Goal: Book appointment/travel/reservation

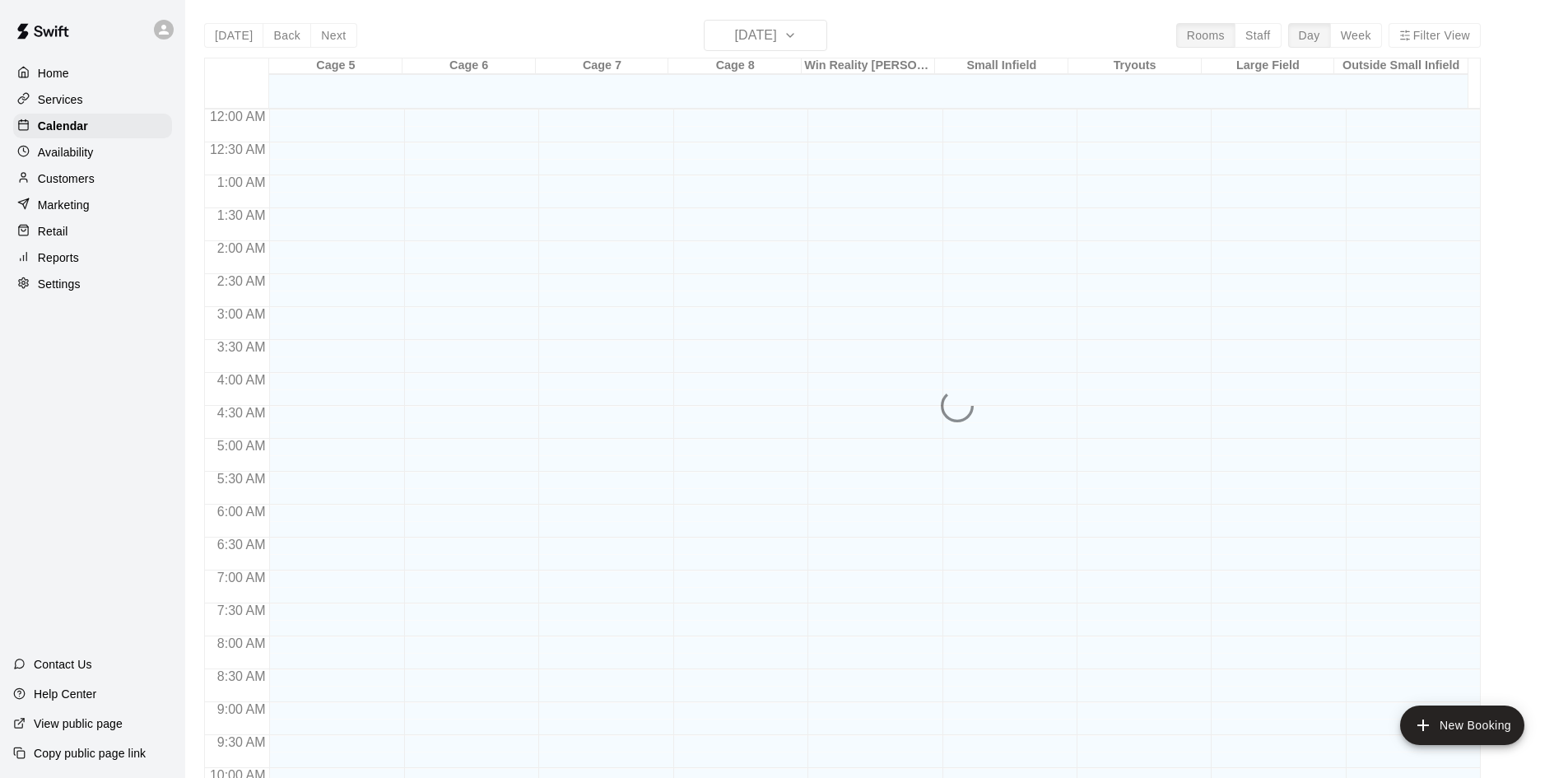
scroll to position [844, 0]
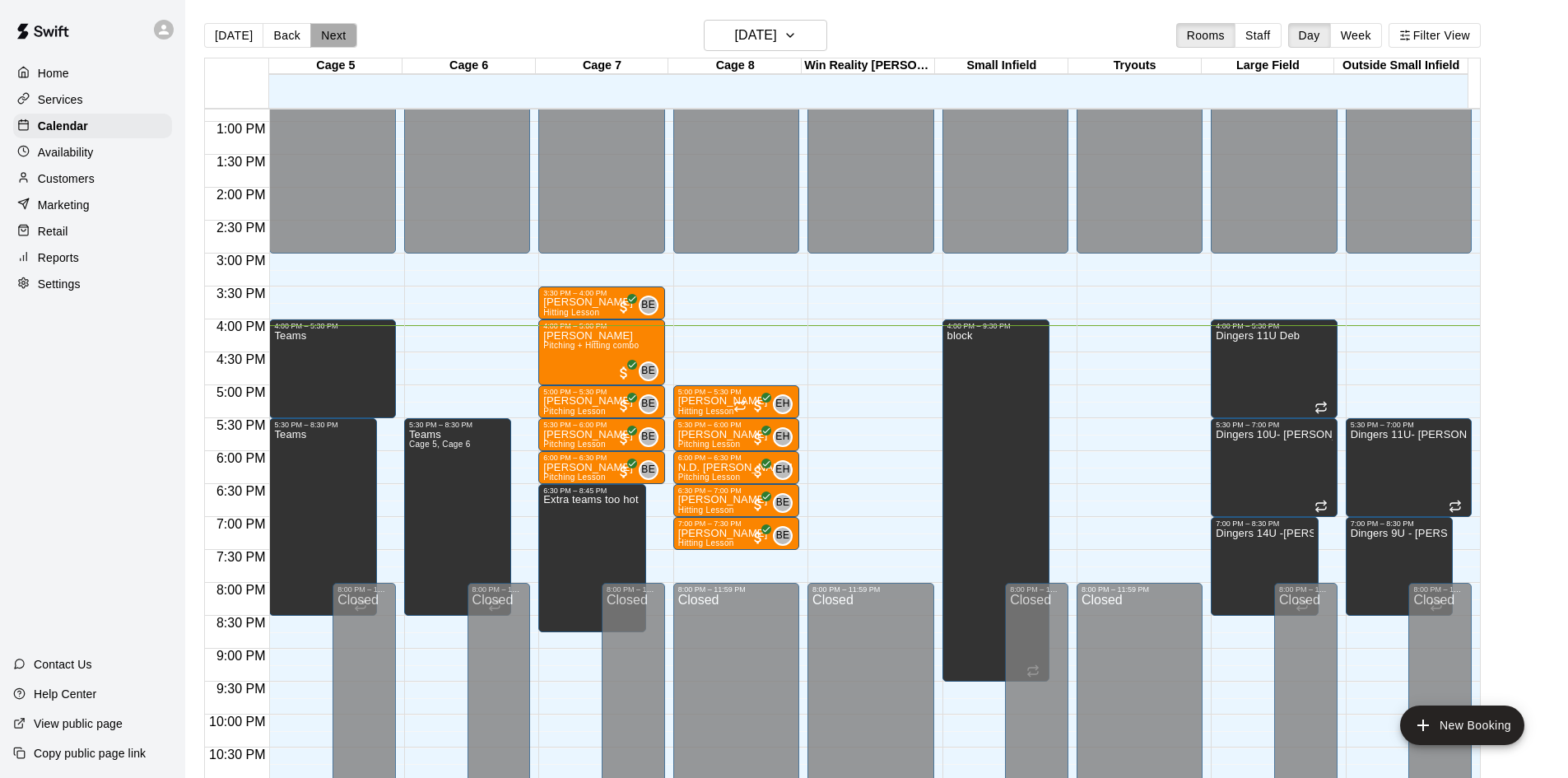
click at [329, 43] on button "Next" at bounding box center [333, 36] width 46 height 24
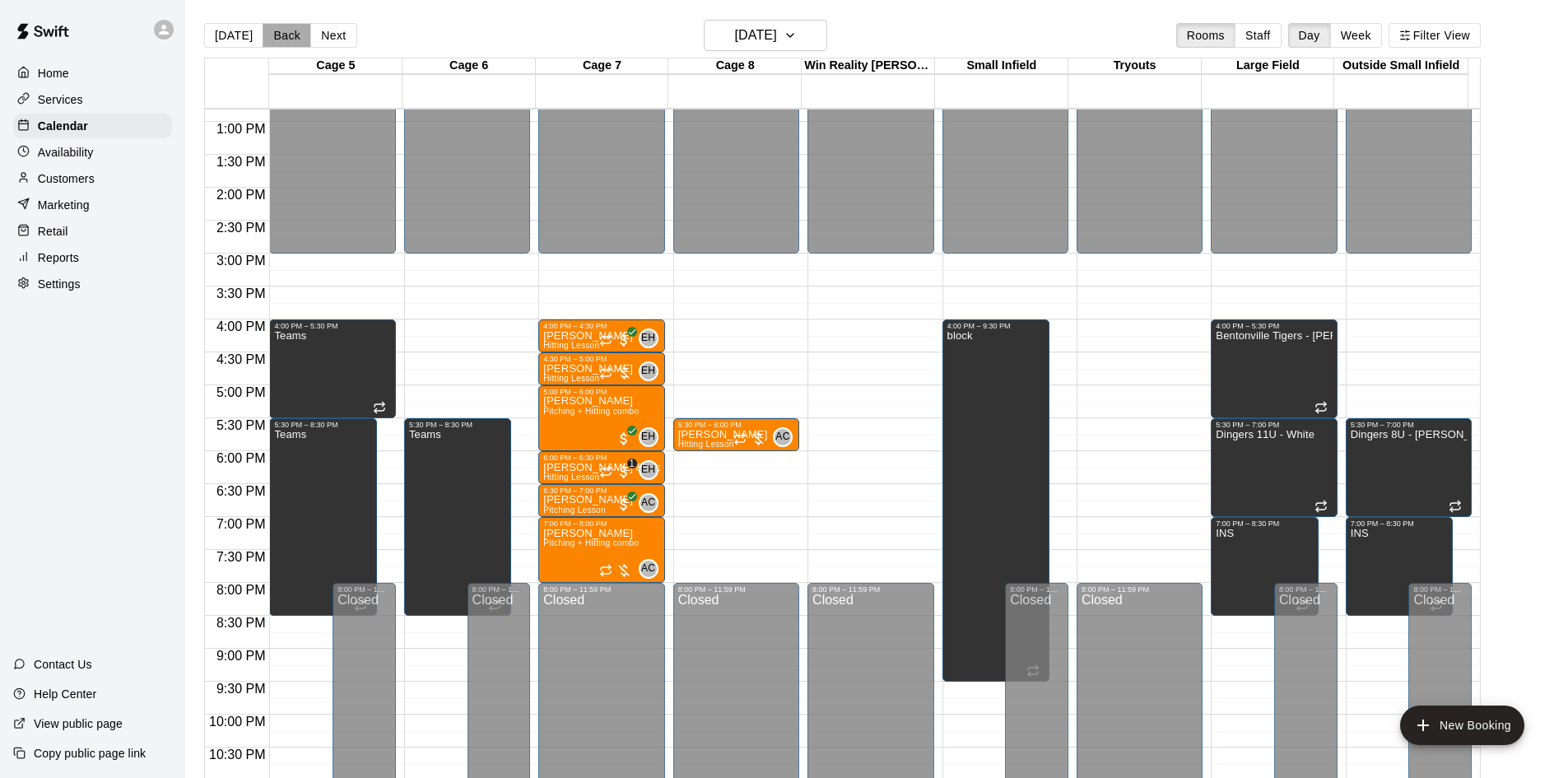
click at [303, 42] on button "Back" at bounding box center [287, 36] width 49 height 24
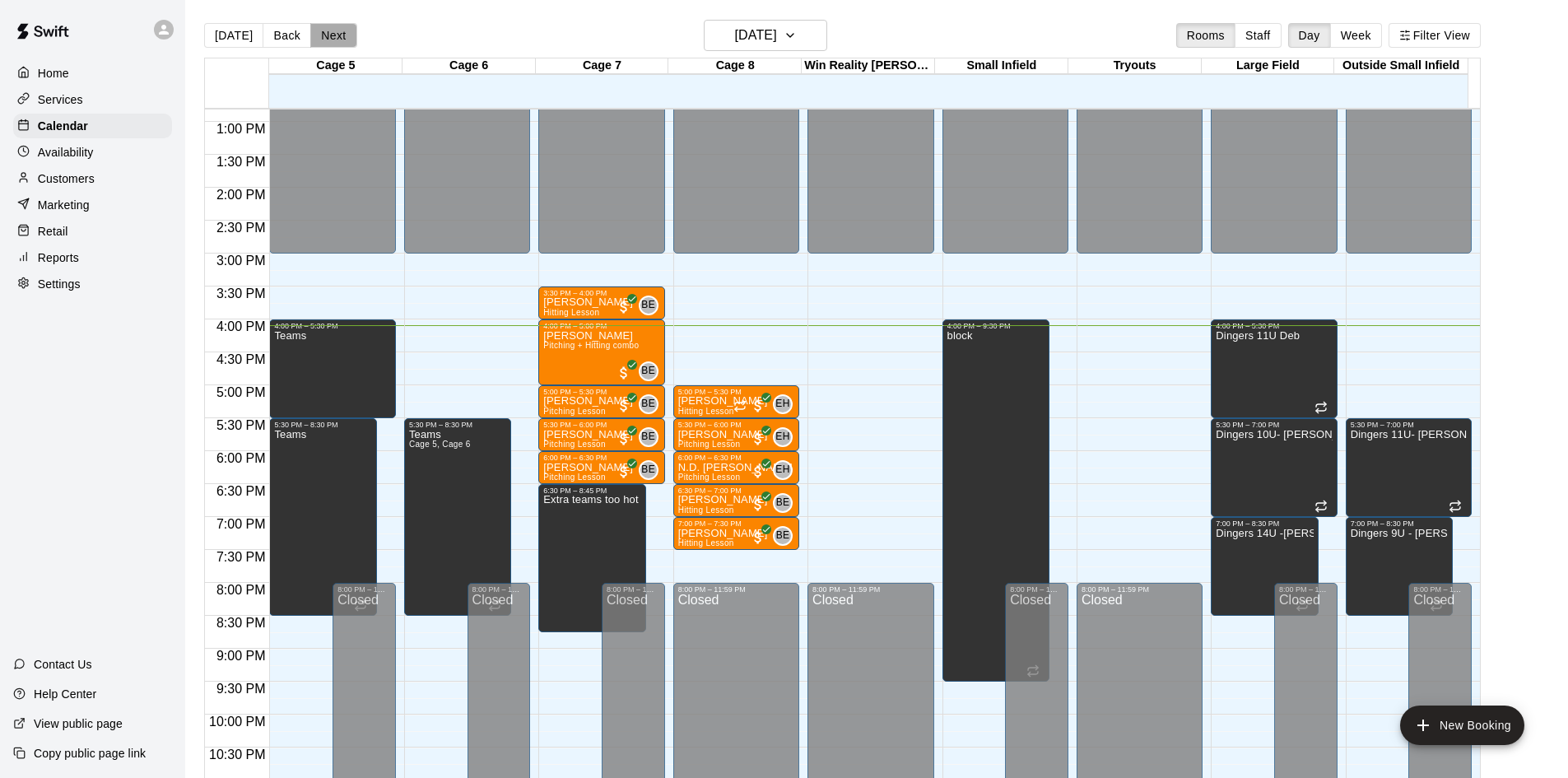
click at [330, 33] on button "Next" at bounding box center [333, 36] width 46 height 24
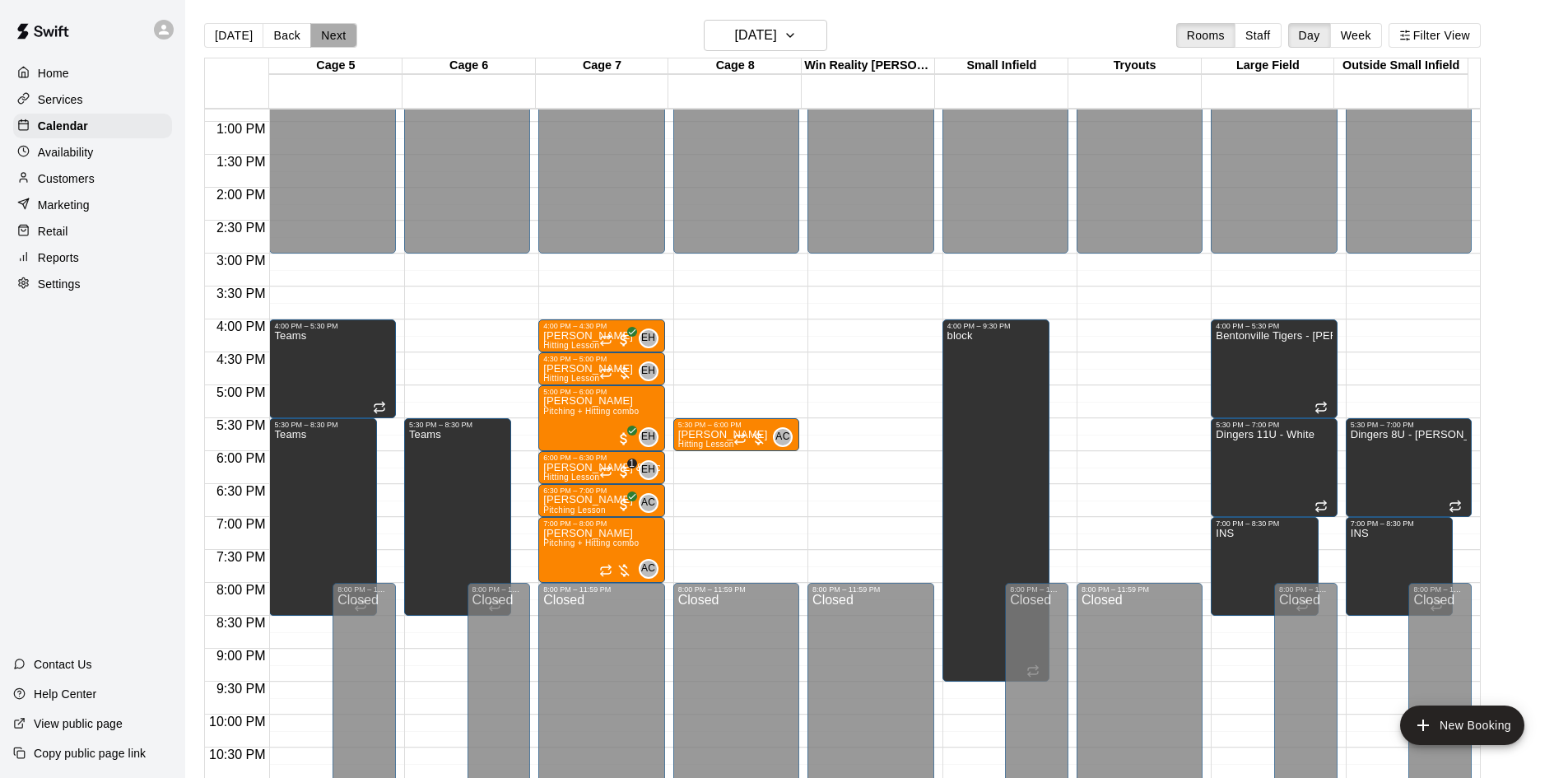
click at [330, 34] on button "Next" at bounding box center [333, 36] width 46 height 24
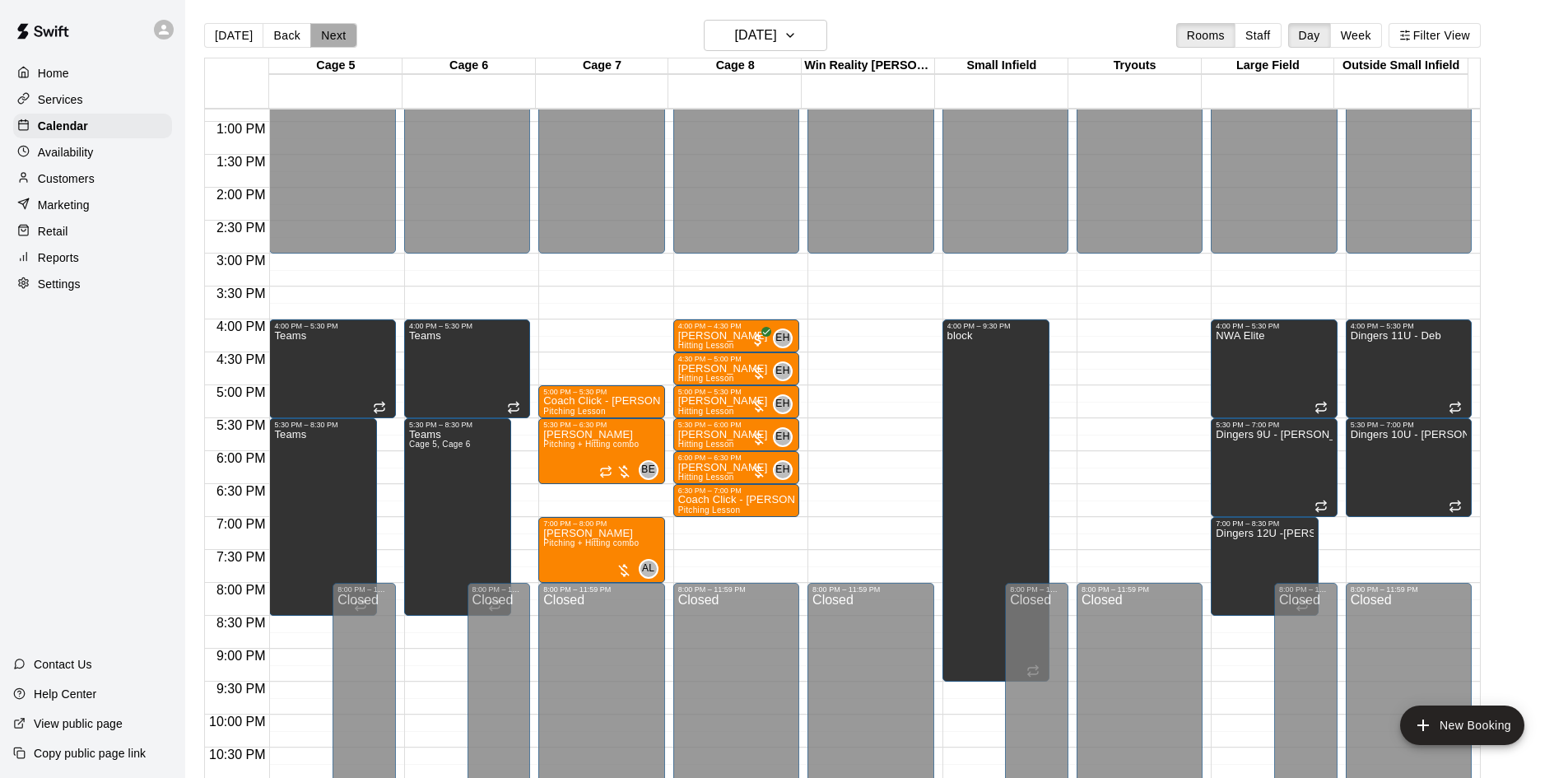
click at [330, 34] on button "Next" at bounding box center [333, 36] width 46 height 24
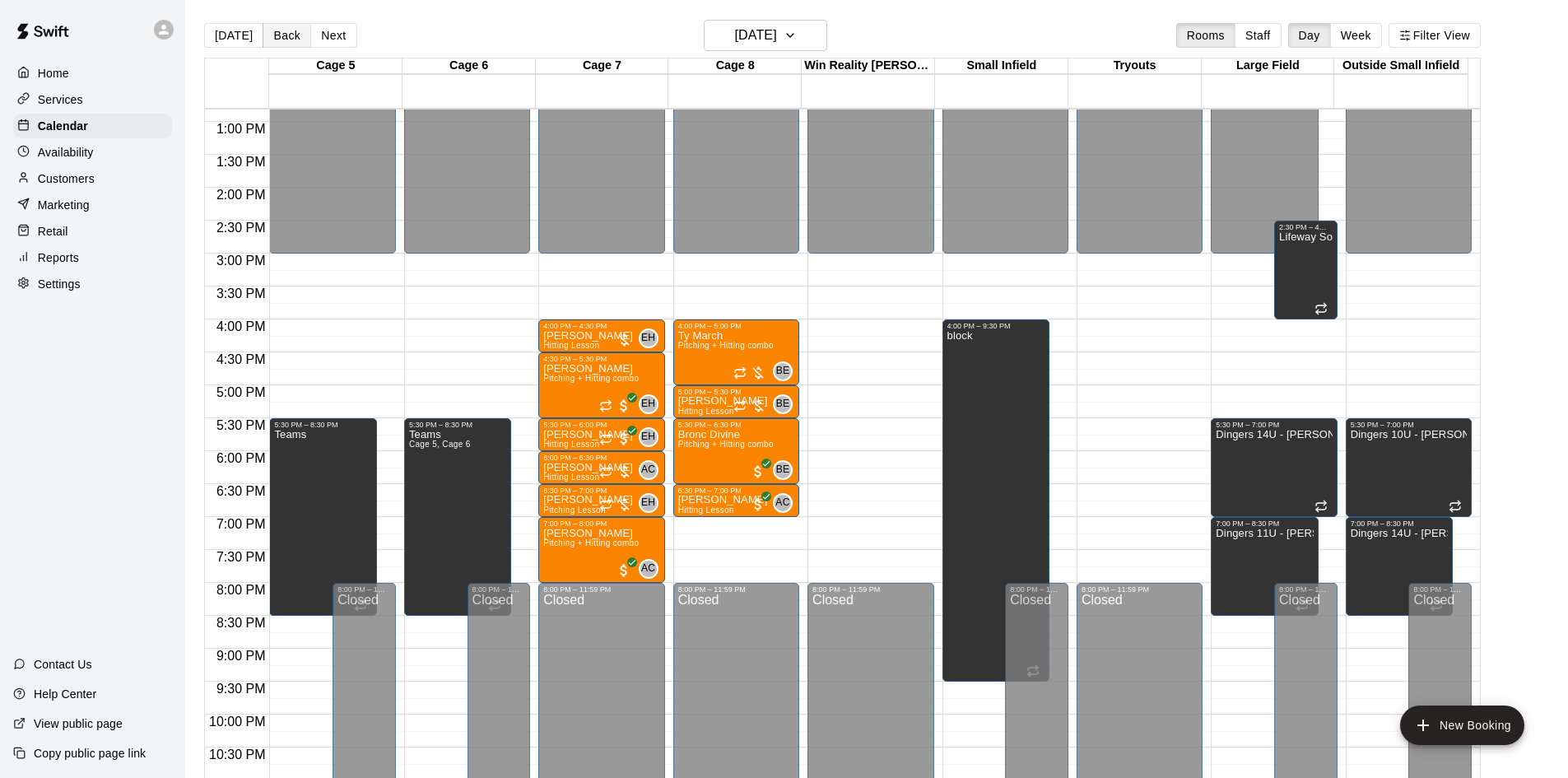
click at [296, 40] on button "Back" at bounding box center [287, 36] width 49 height 24
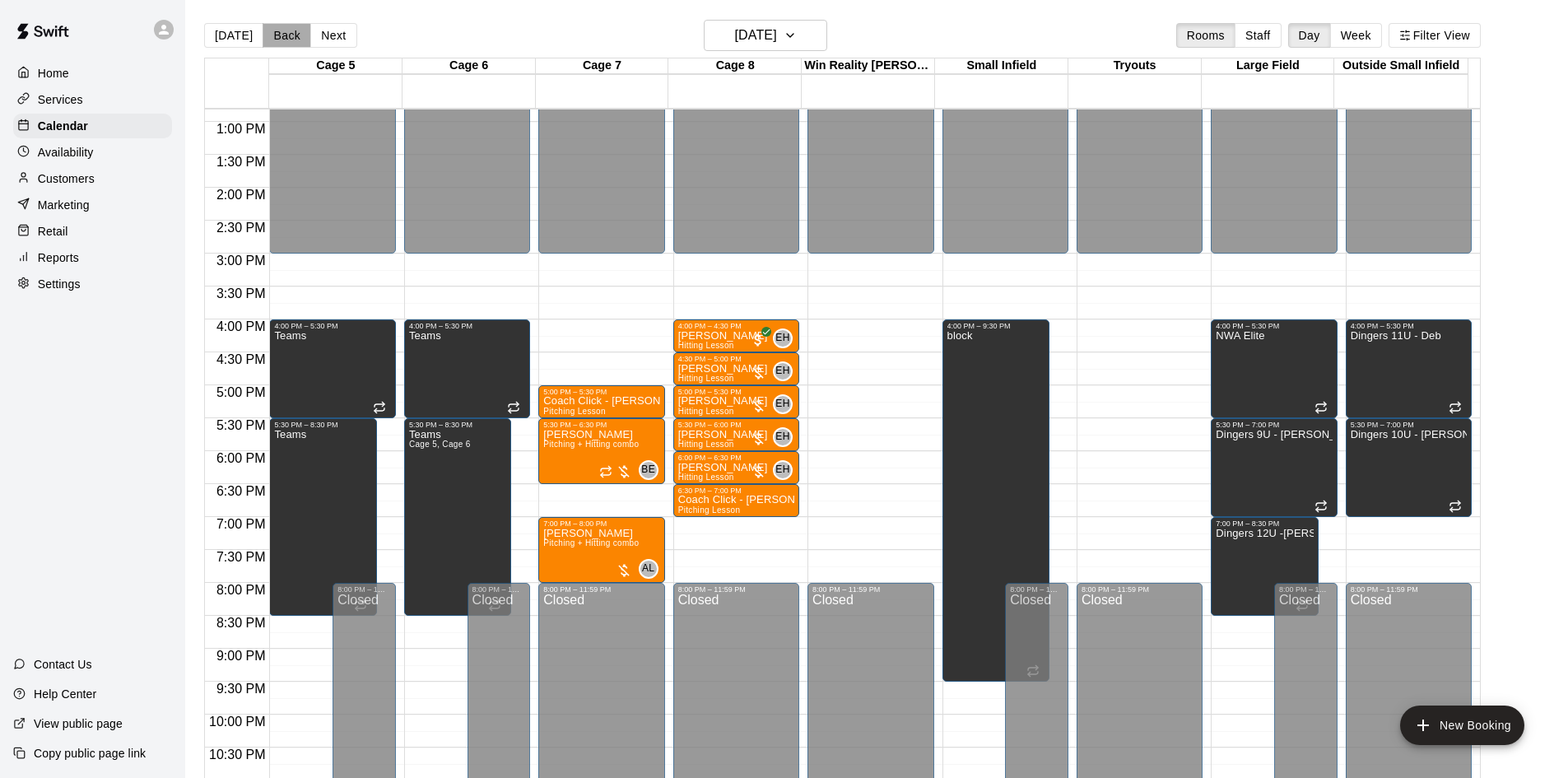
click at [296, 40] on button "Back" at bounding box center [287, 36] width 49 height 24
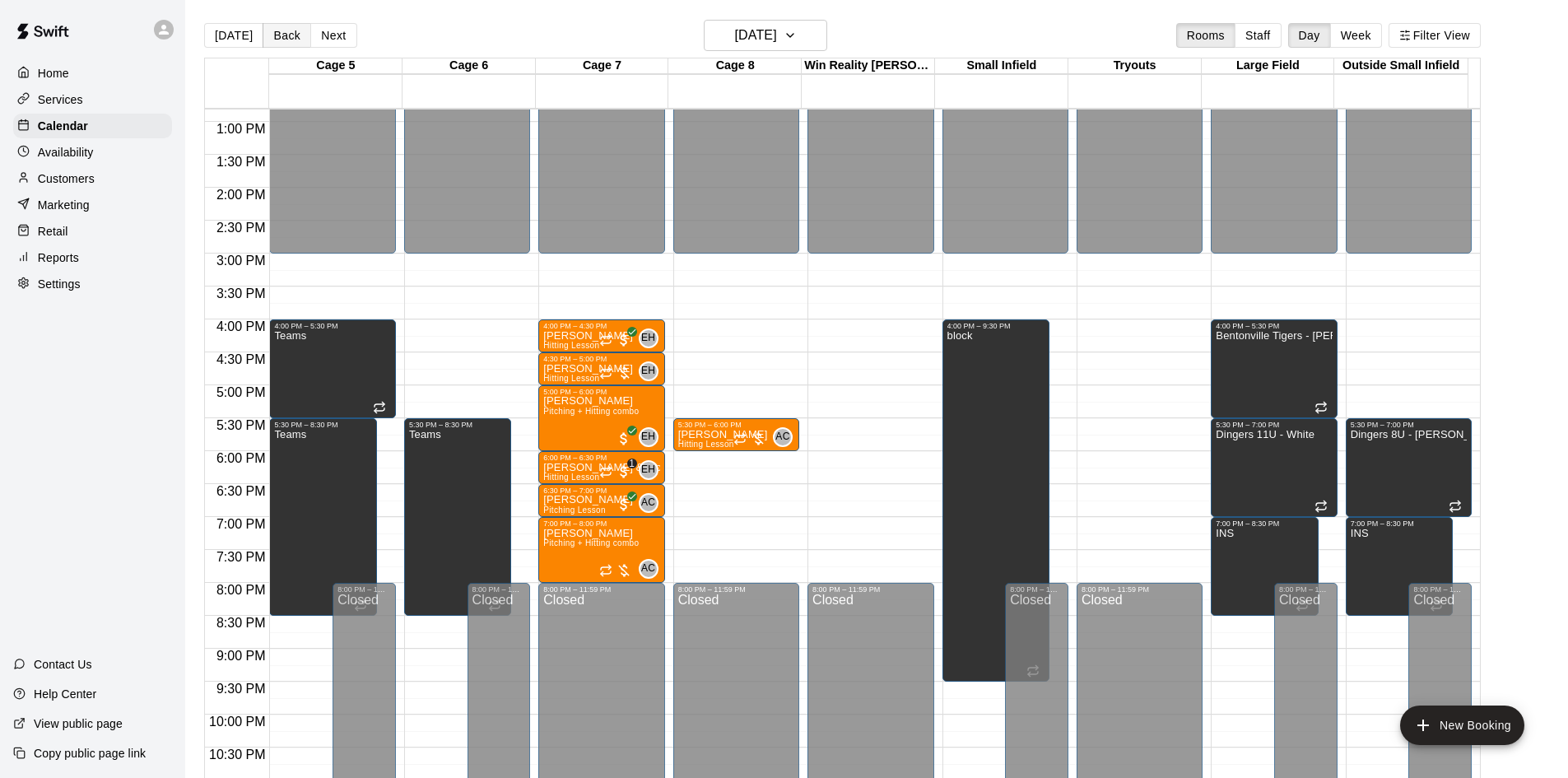
click at [296, 40] on button "Back" at bounding box center [287, 36] width 49 height 24
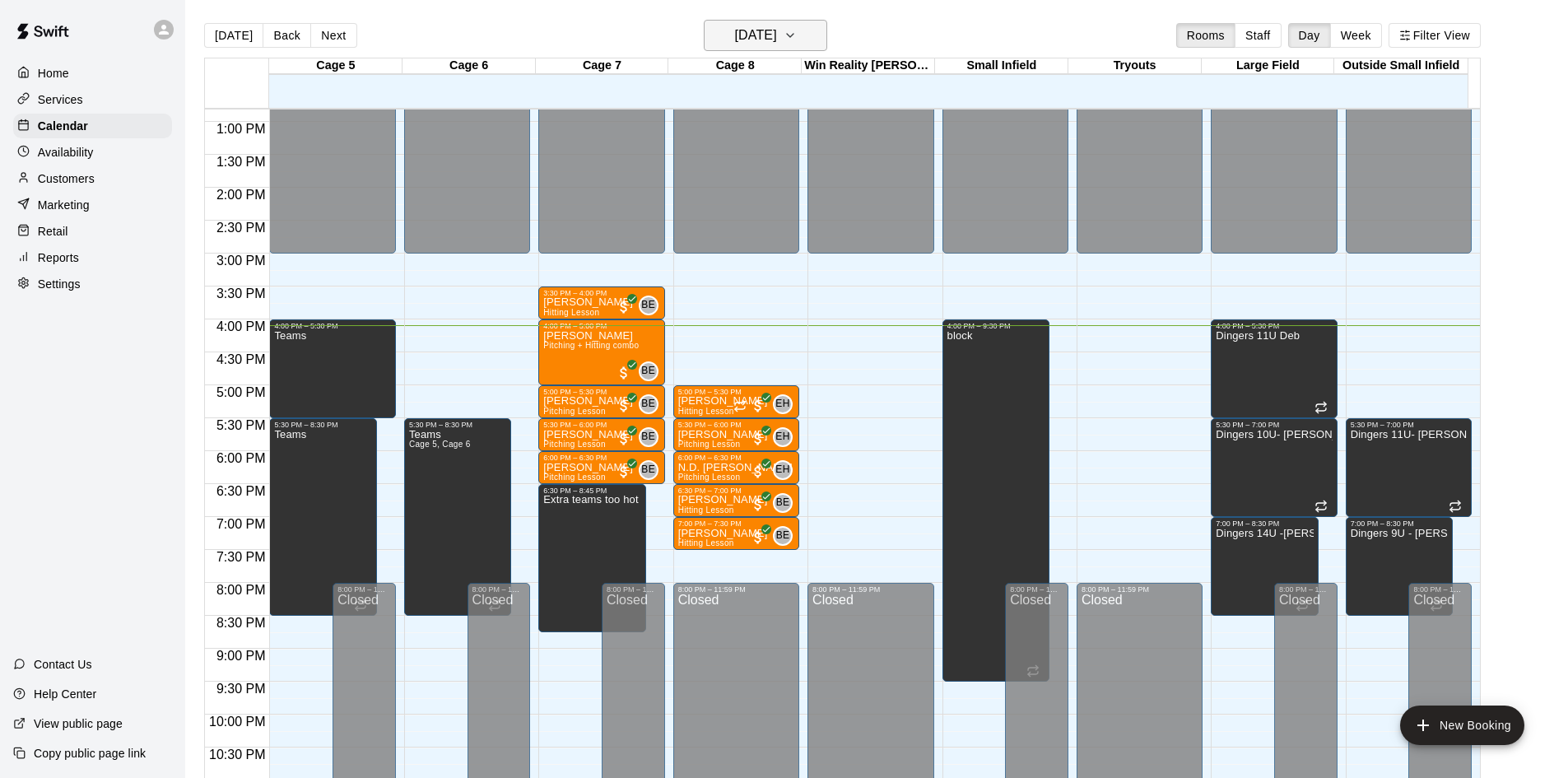
click at [755, 48] on button "[DATE]" at bounding box center [765, 35] width 123 height 31
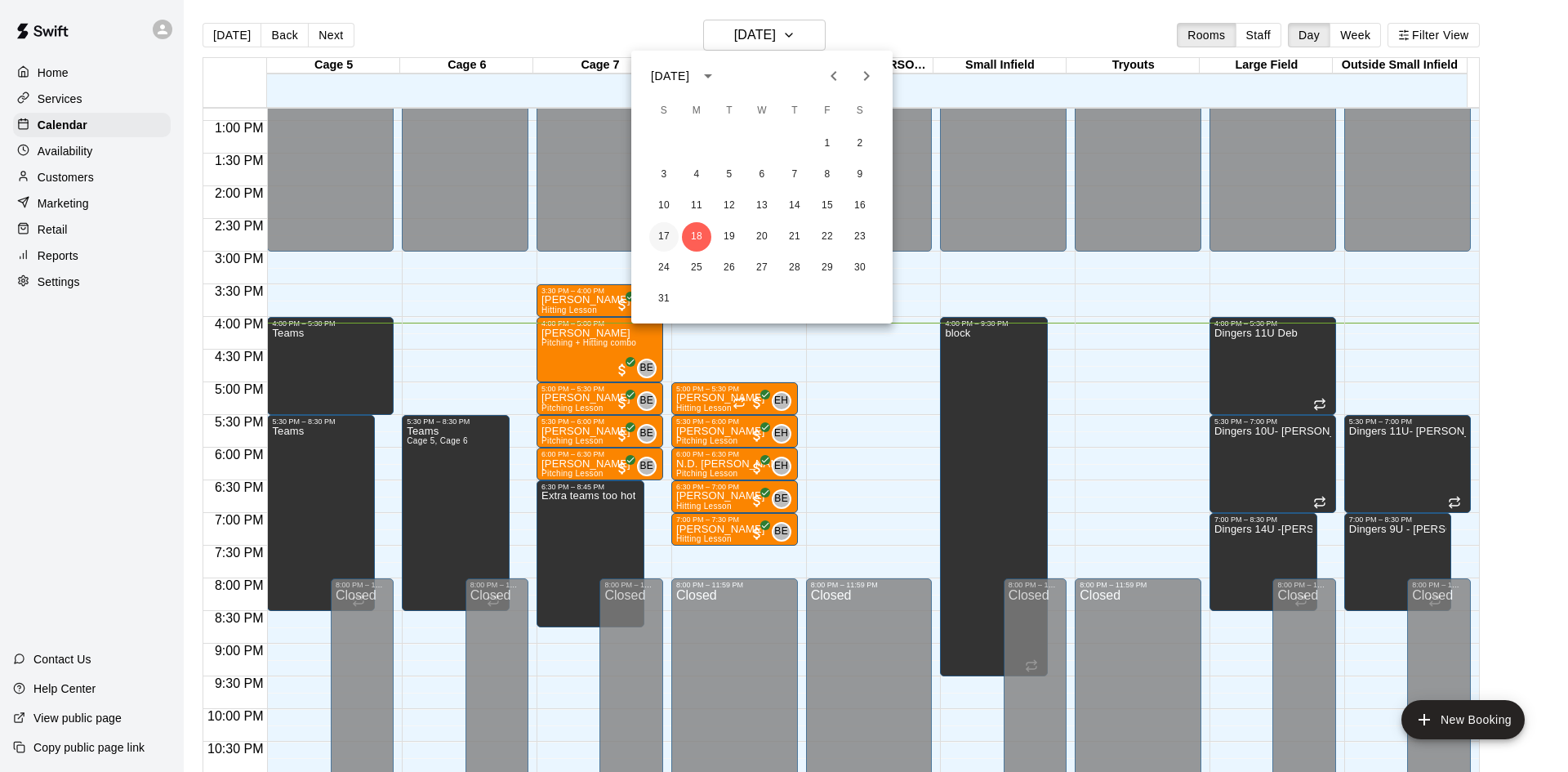
click at [664, 231] on button "17" at bounding box center [665, 237] width 30 height 30
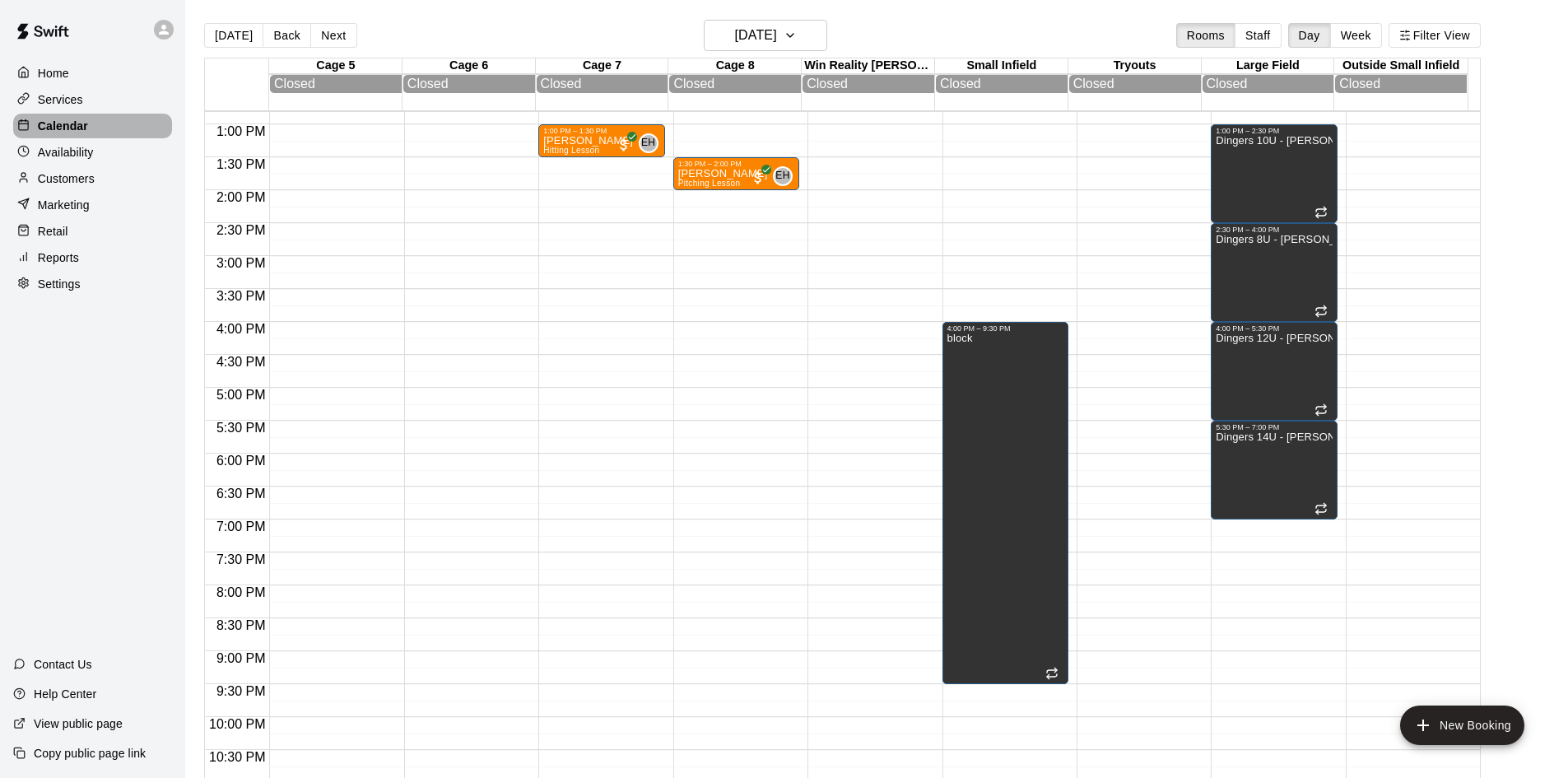
click at [28, 130] on rect at bounding box center [23, 125] width 9 height 9
click at [342, 32] on button "Next" at bounding box center [333, 36] width 46 height 24
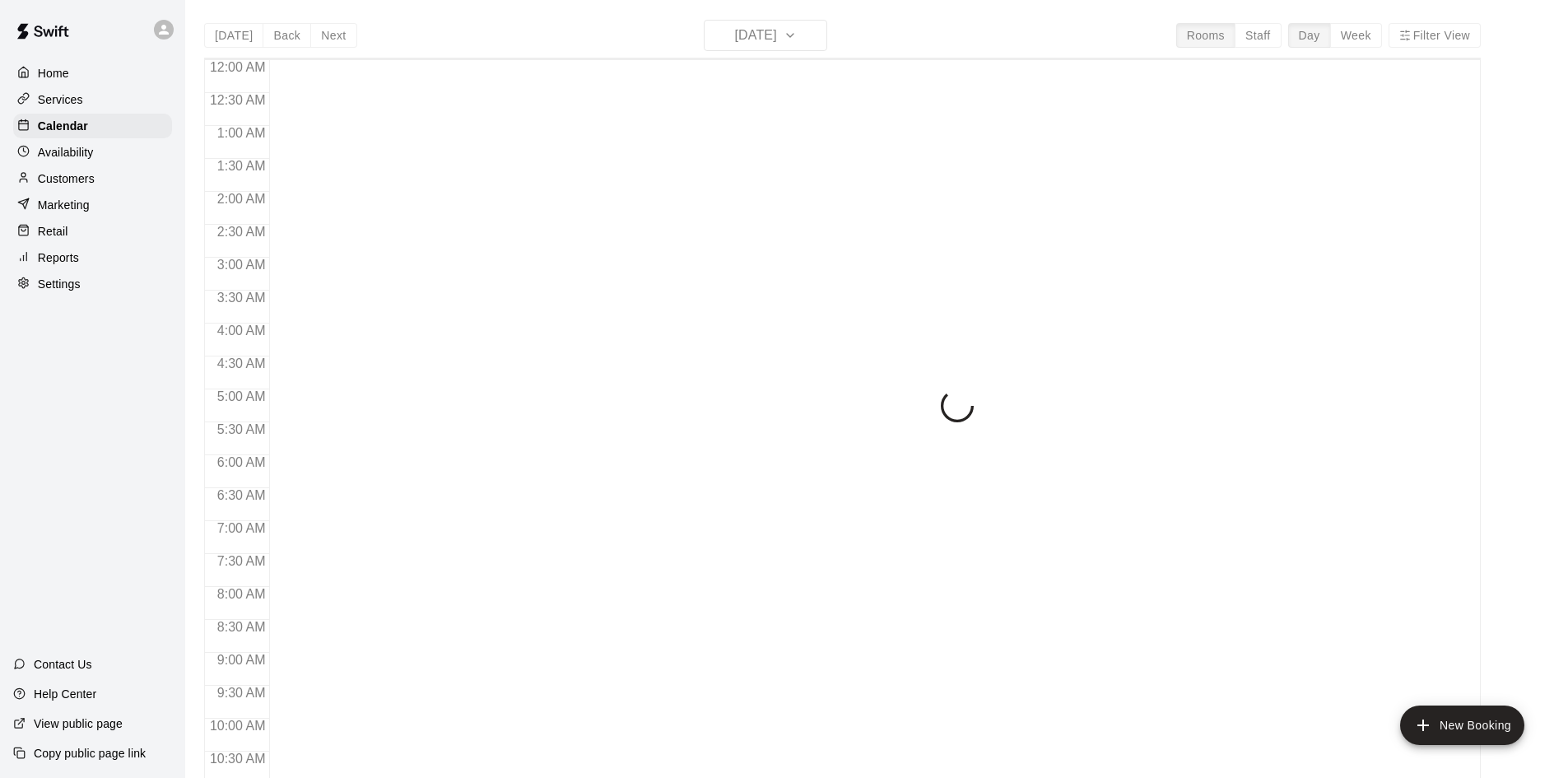
scroll to position [844, 0]
